Goal: Obtain resource: Download file/media

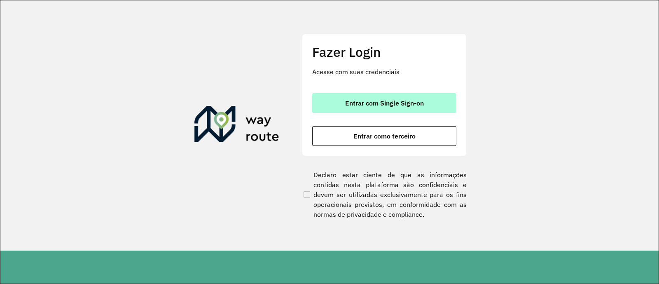
click at [408, 105] on span "Entrar com Single Sign-on" at bounding box center [384, 103] width 79 height 7
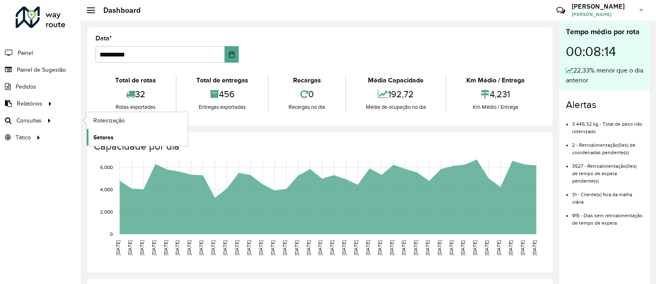
click at [107, 131] on link "Setores" at bounding box center [137, 137] width 101 height 16
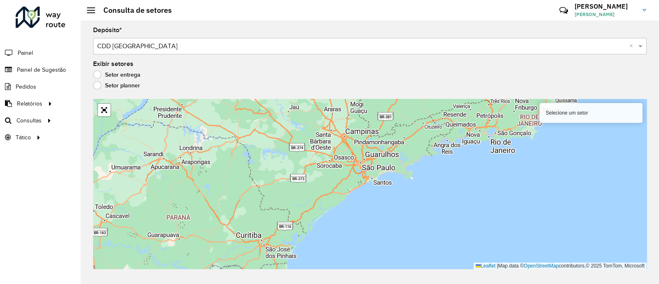
click at [102, 93] on div "Depósito * Selecione um depósito × CDD São José dos Campos × Exibir setores Set…" at bounding box center [370, 152] width 578 height 263
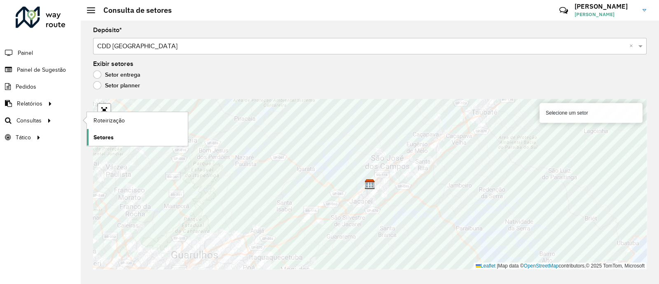
click at [109, 133] on span "Setores" at bounding box center [103, 137] width 20 height 9
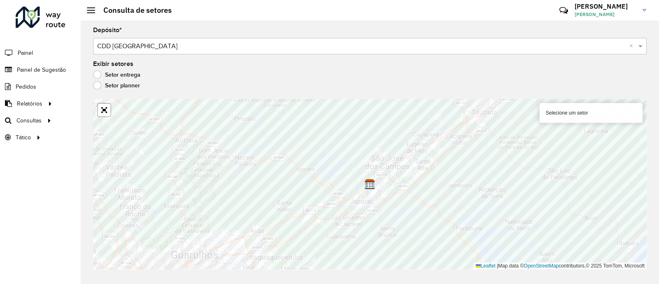
click at [577, 75] on div "Setor entrega" at bounding box center [369, 77] width 553 height 10
click at [569, 114] on div "Selecione um setor" at bounding box center [590, 113] width 103 height 20
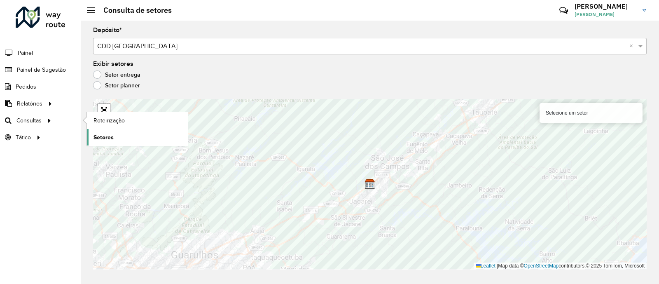
click at [99, 135] on span "Setores" at bounding box center [103, 137] width 20 height 9
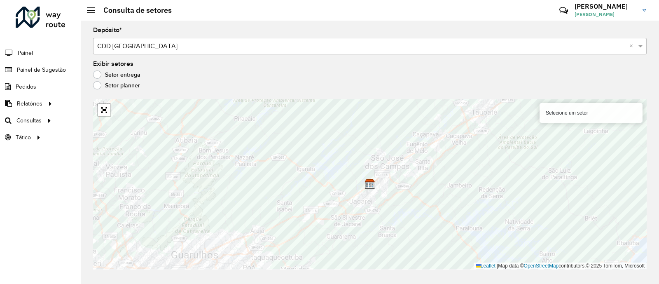
click at [445, 75] on div "Setor entrega" at bounding box center [369, 77] width 553 height 10
click at [519, 98] on div "Depósito * Selecione um depósito × CDD São José dos Campos × Exibir setores Set…" at bounding box center [370, 152] width 578 height 263
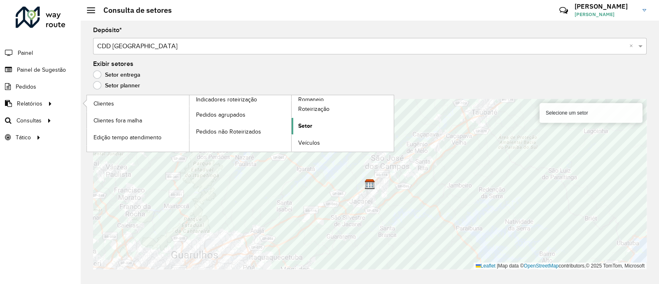
click at [301, 122] on span "Setor" at bounding box center [305, 125] width 14 height 9
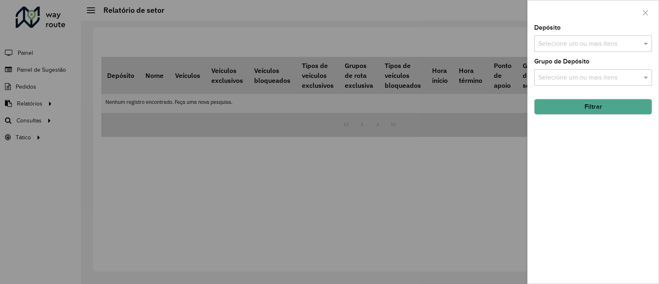
click at [588, 45] on input "text" at bounding box center [588, 44] width 105 height 10
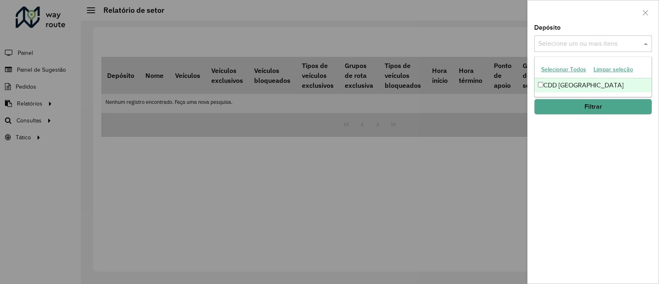
click at [563, 82] on div "CDD São José dos Campos" at bounding box center [592, 85] width 117 height 14
click at [573, 102] on button "Filtrar" at bounding box center [593, 107] width 118 height 16
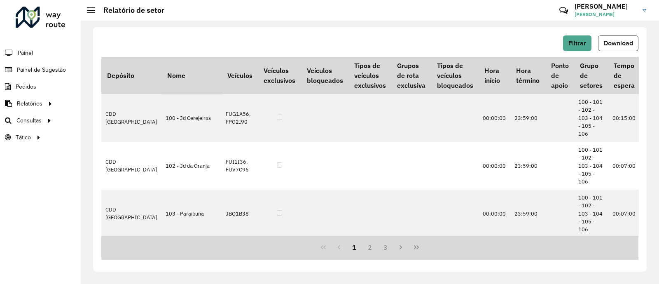
click at [610, 40] on span "Download" at bounding box center [618, 43] width 30 height 7
